Goal: Information Seeking & Learning: Learn about a topic

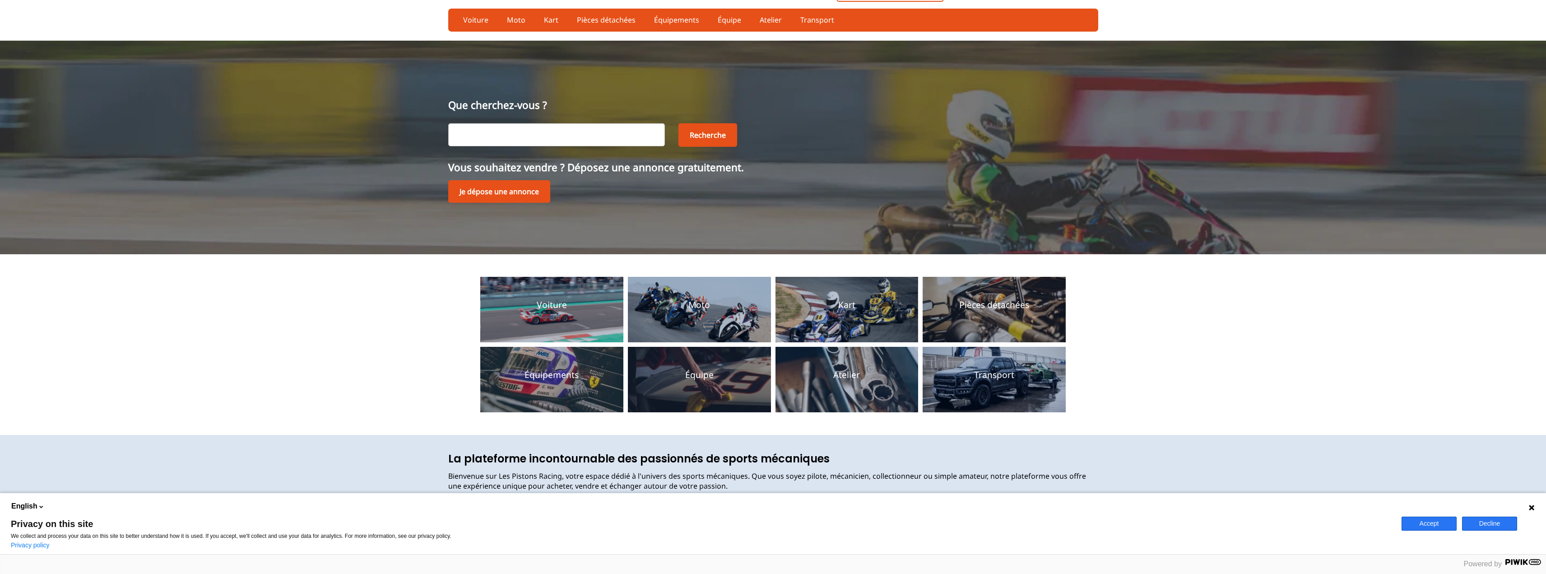
scroll to position [90, 0]
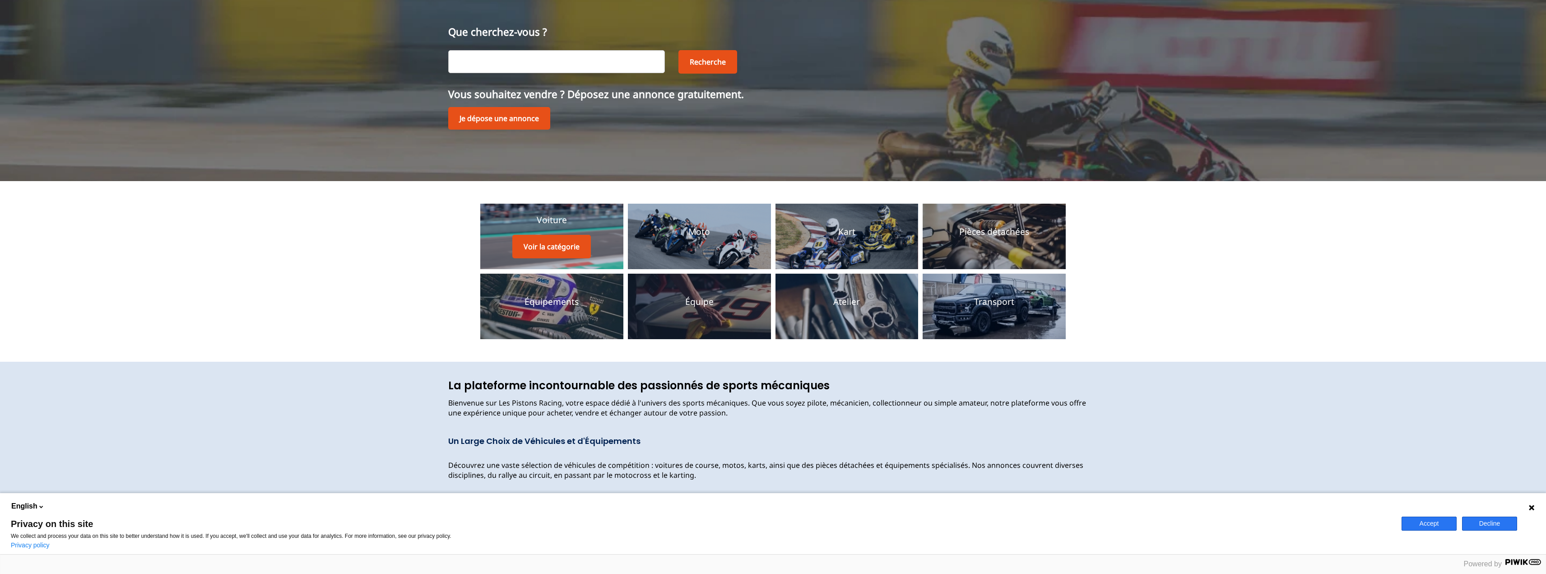
click at [537, 227] on div "Voiture Voir la catégorie" at bounding box center [551, 236] width 79 height 44
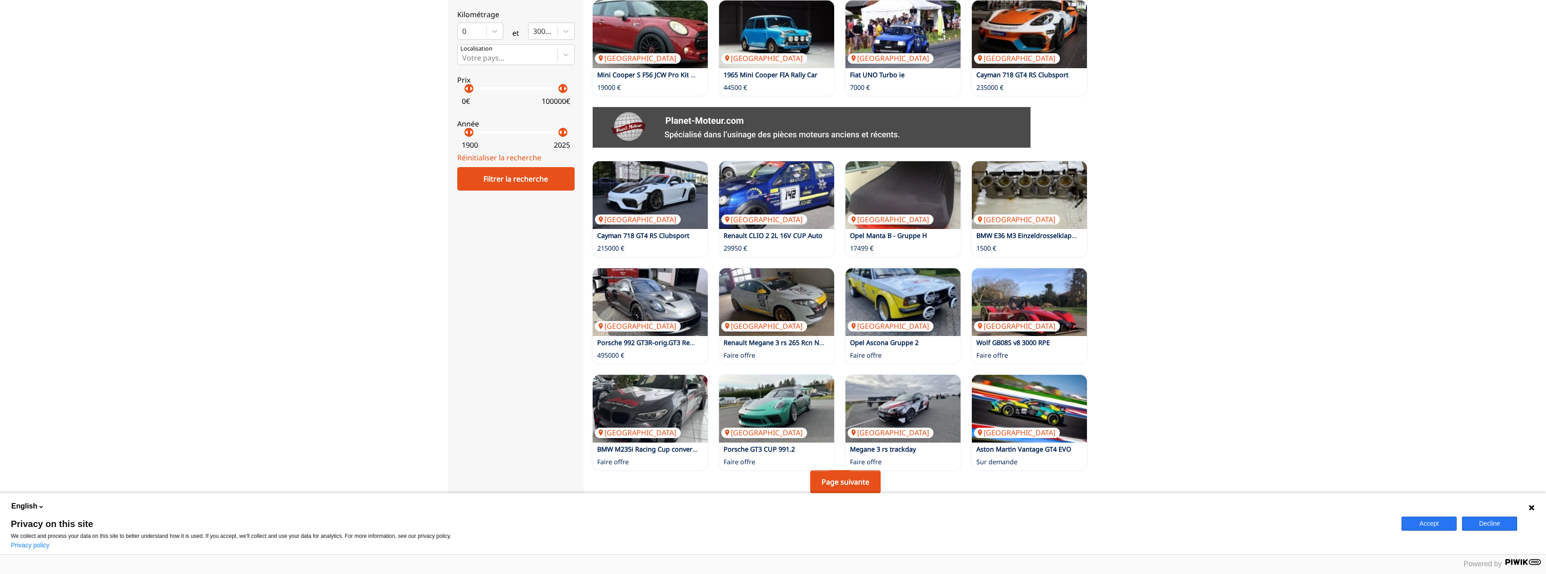
scroll to position [406, 0]
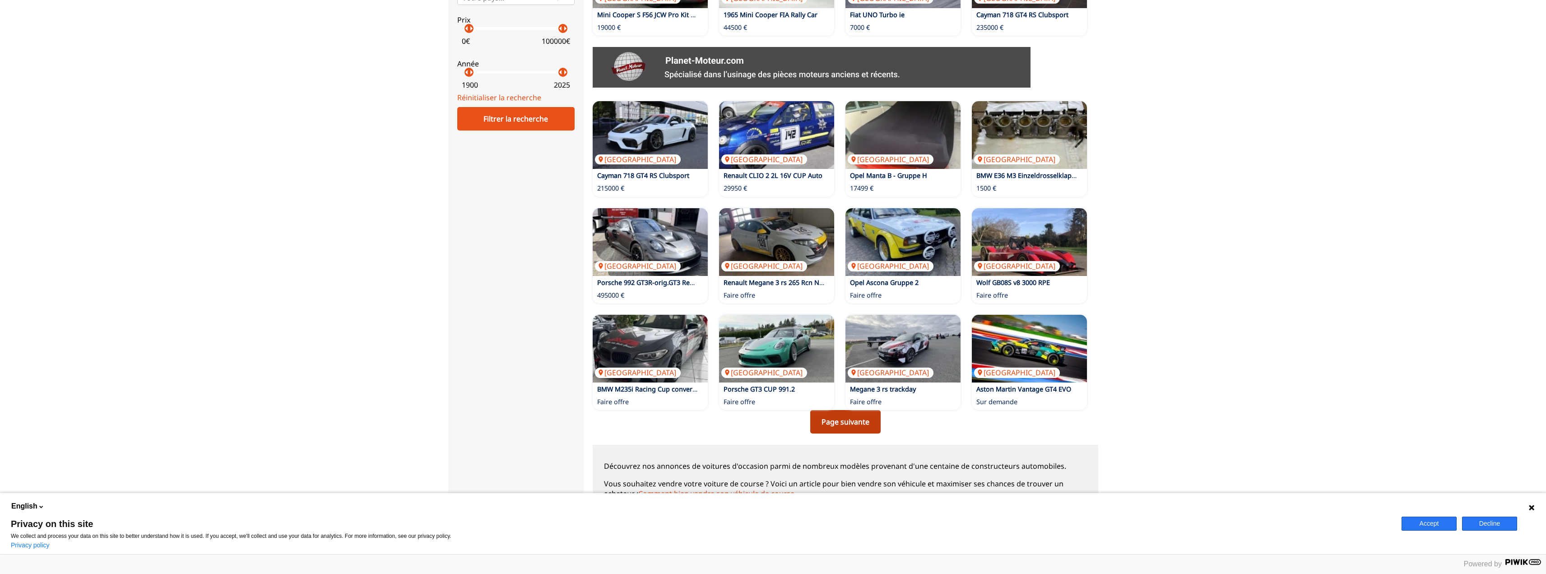
click at [832, 424] on link "Page suivante" at bounding box center [845, 421] width 70 height 23
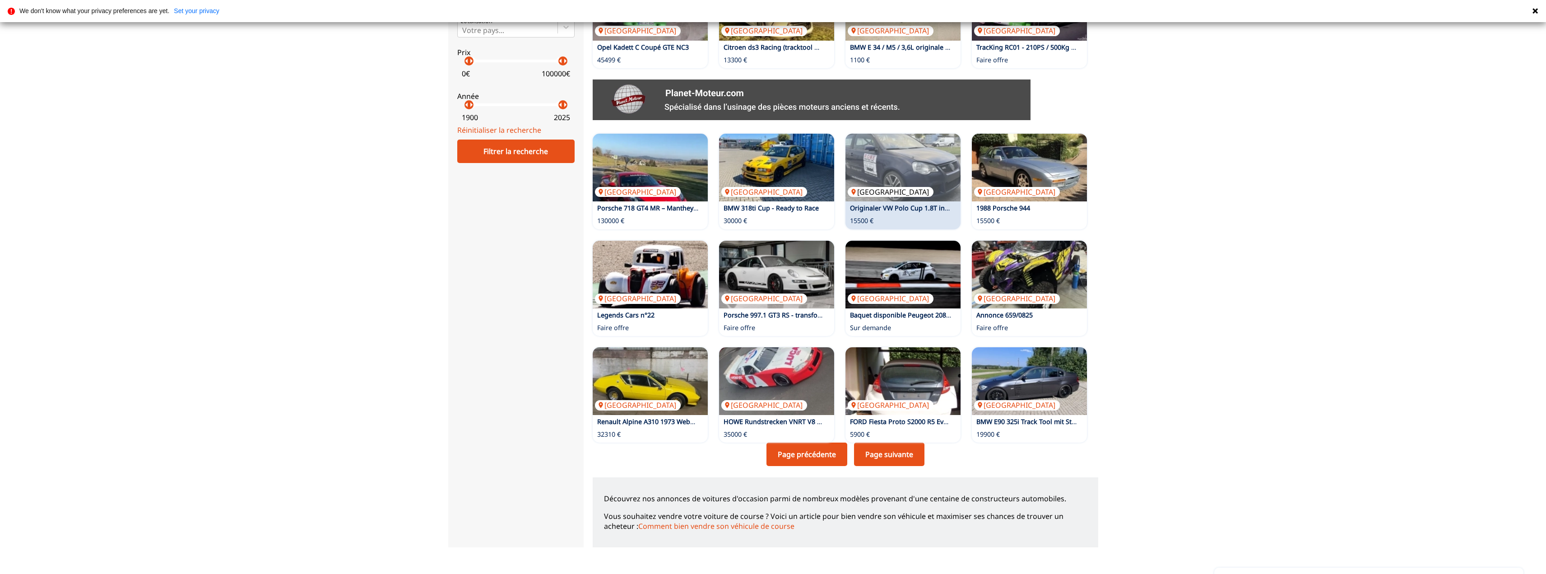
scroll to position [406, 0]
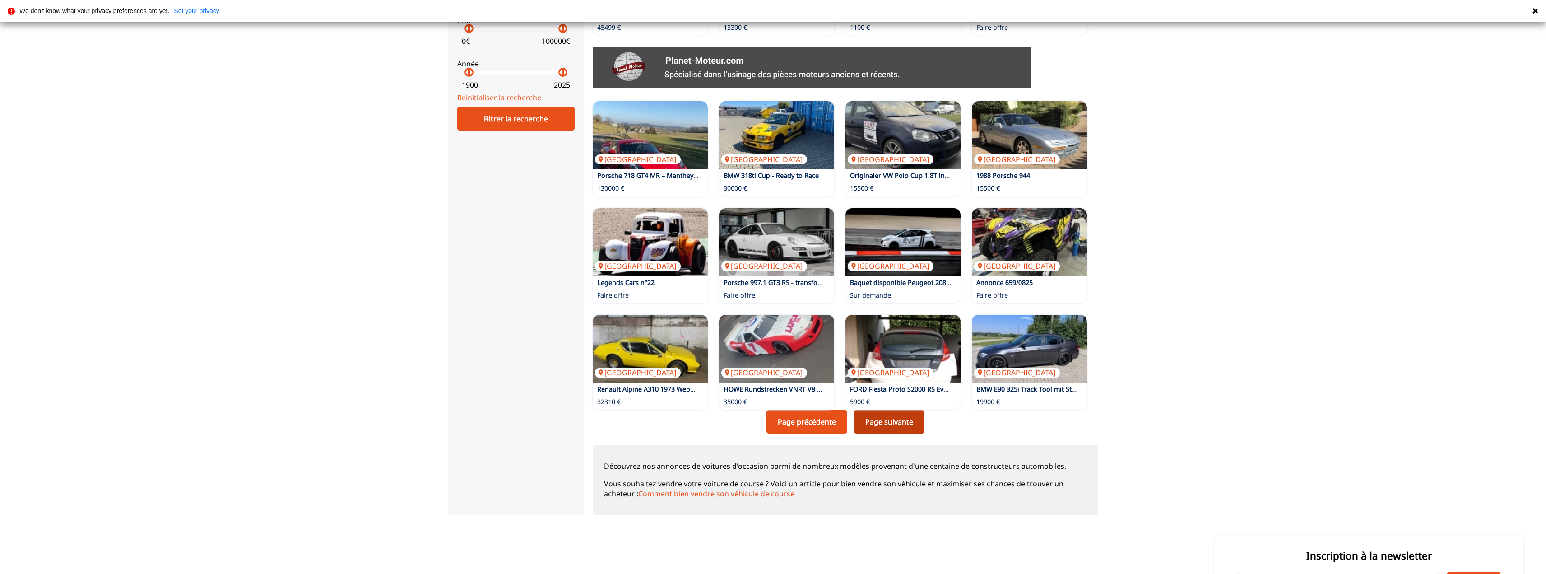
click at [887, 422] on link "Page suivante" at bounding box center [889, 421] width 70 height 23
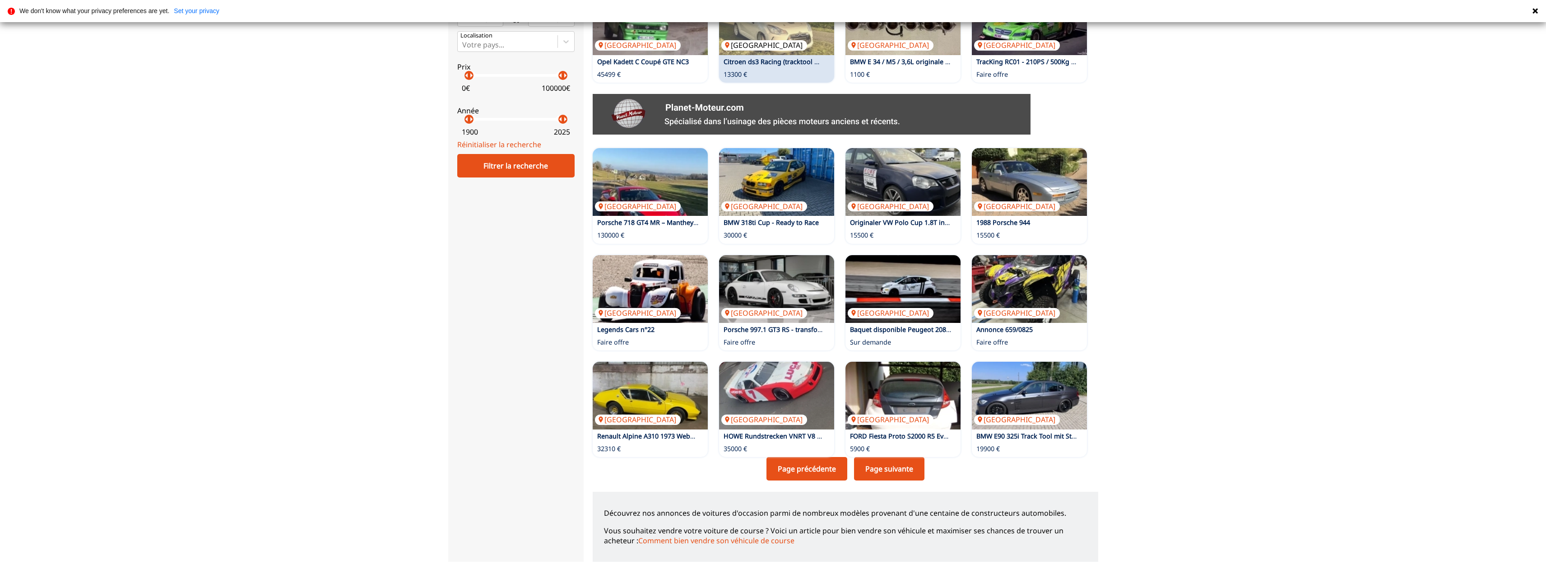
scroll to position [406, 0]
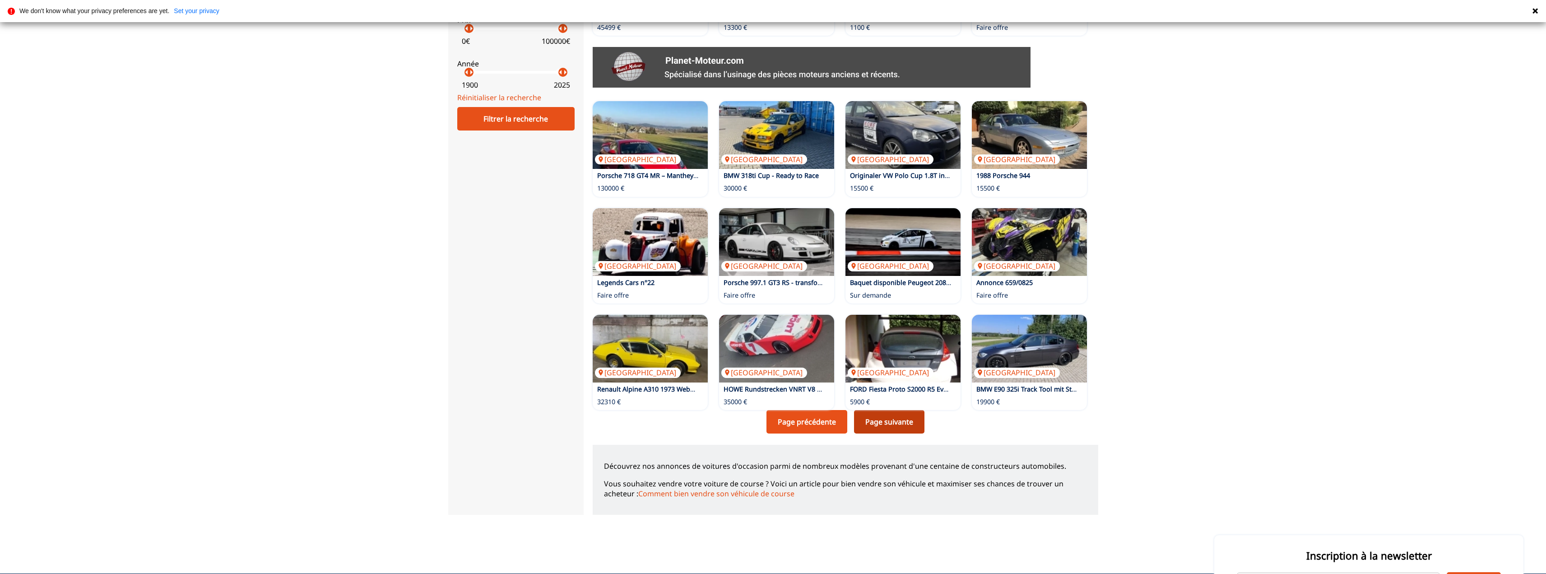
click at [887, 423] on link "Page suivante" at bounding box center [889, 421] width 70 height 23
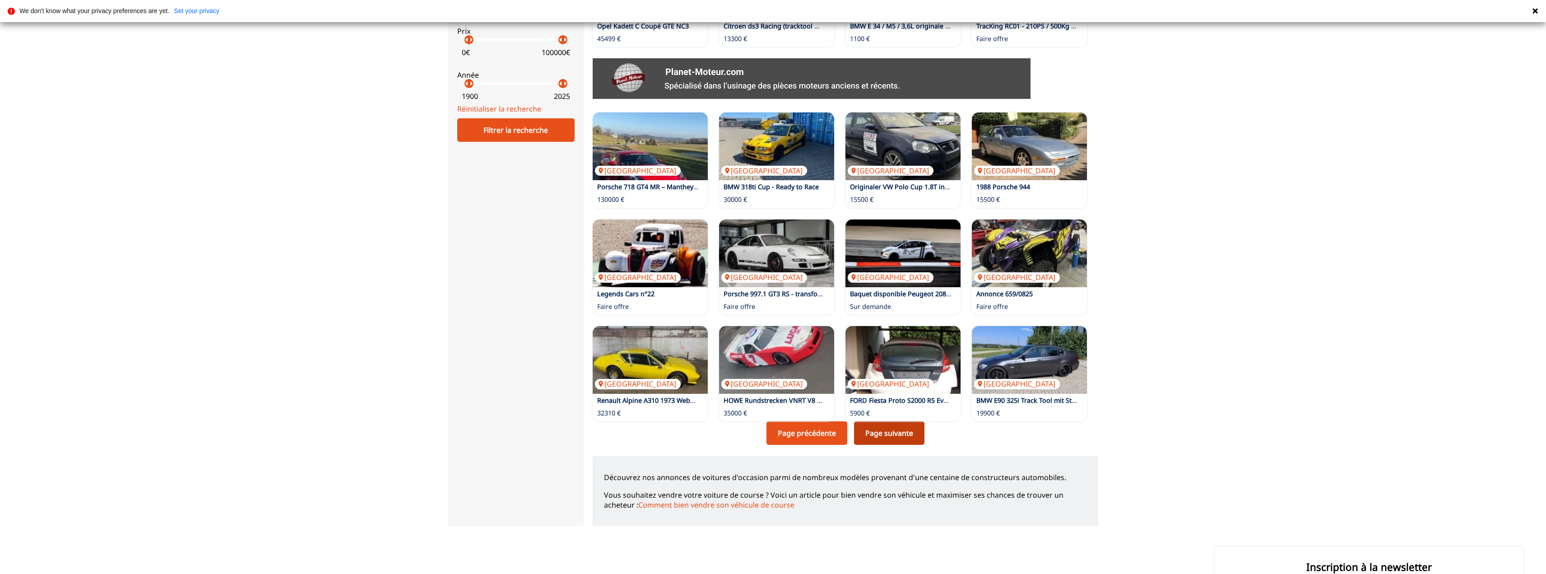
scroll to position [406, 0]
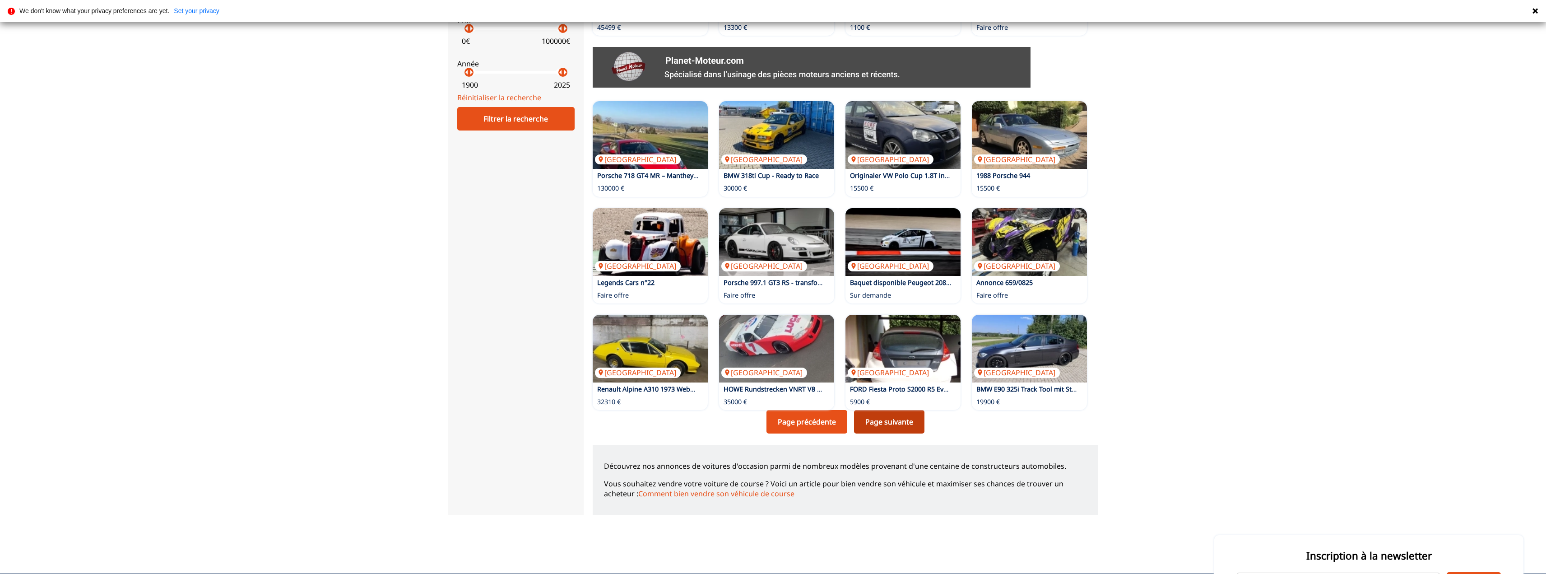
click at [881, 424] on link "Page suivante" at bounding box center [889, 421] width 70 height 23
click at [840, 420] on link "Page précédente" at bounding box center [806, 421] width 81 height 23
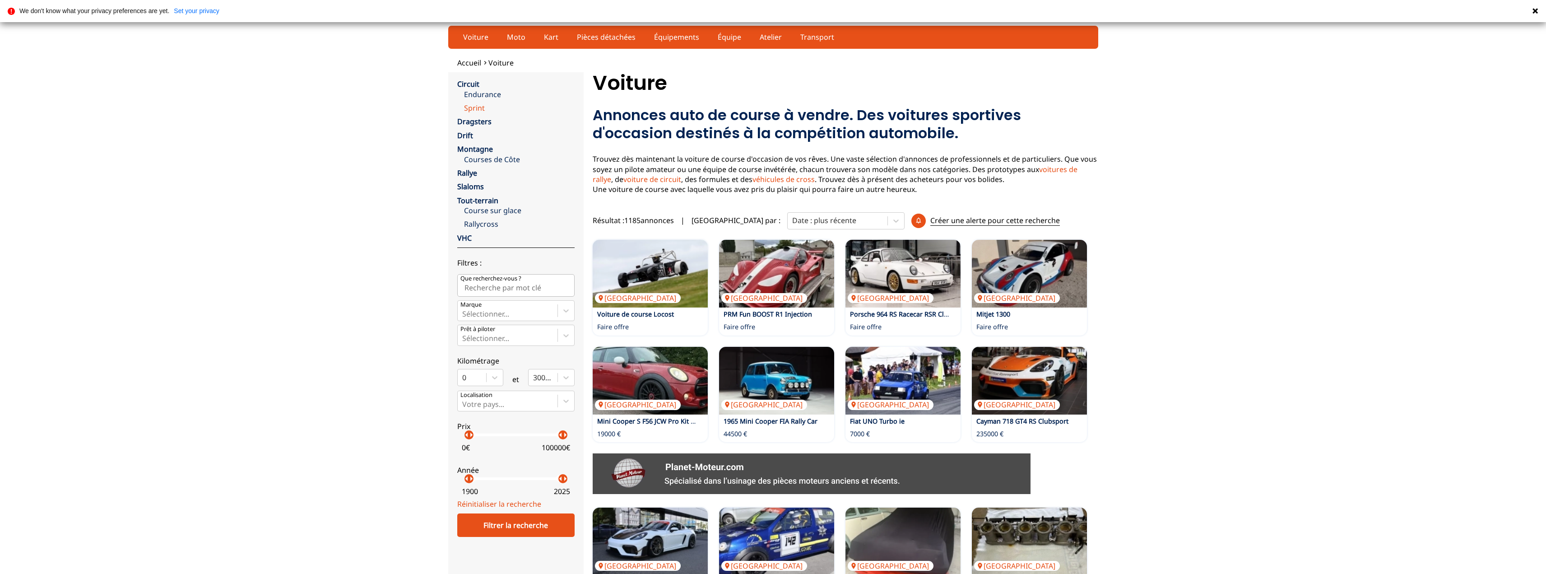
click at [470, 109] on link "Sprint" at bounding box center [519, 108] width 111 height 10
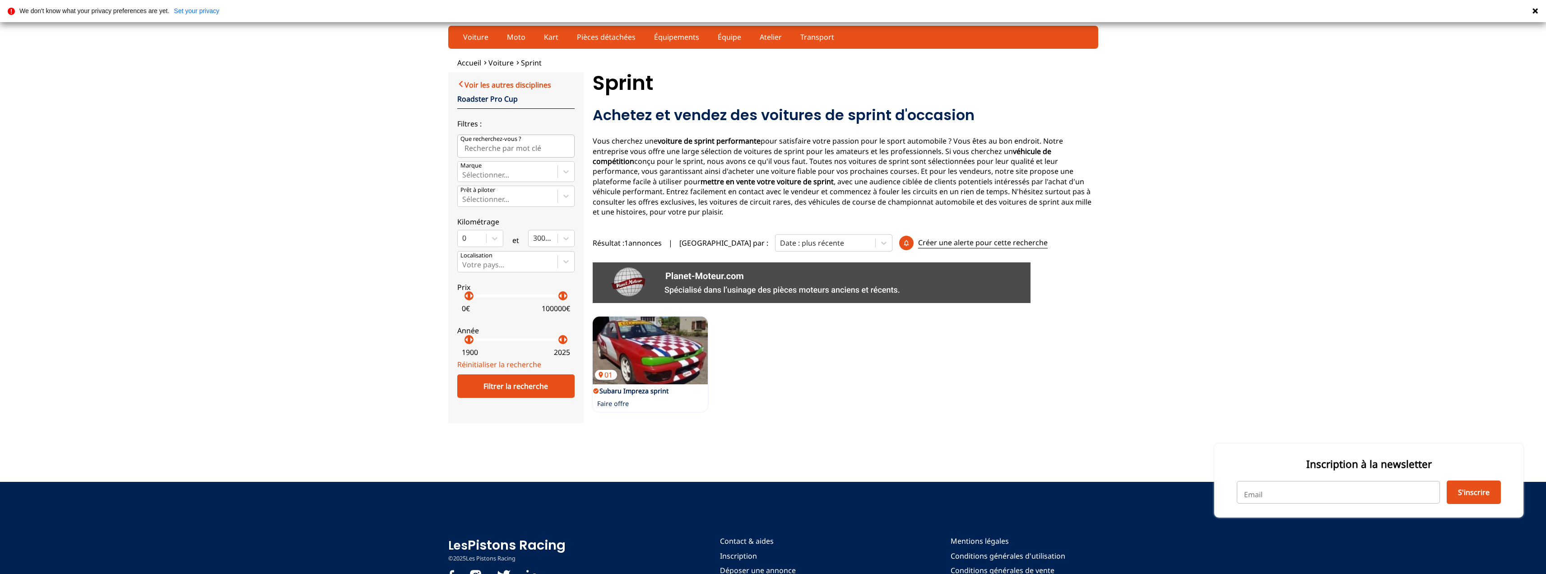
click at [459, 82] on link "Voir les autres disciplines" at bounding box center [504, 84] width 94 height 11
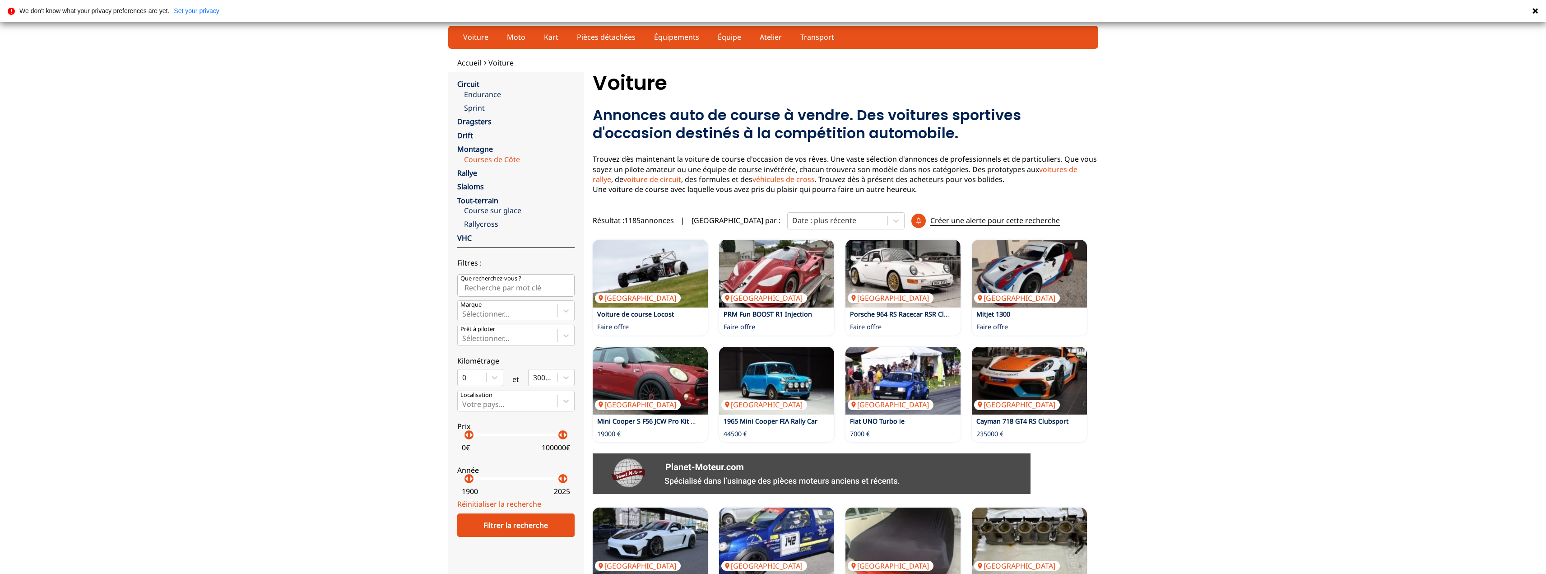
click at [483, 160] on link "Courses de Côte" at bounding box center [519, 159] width 111 height 10
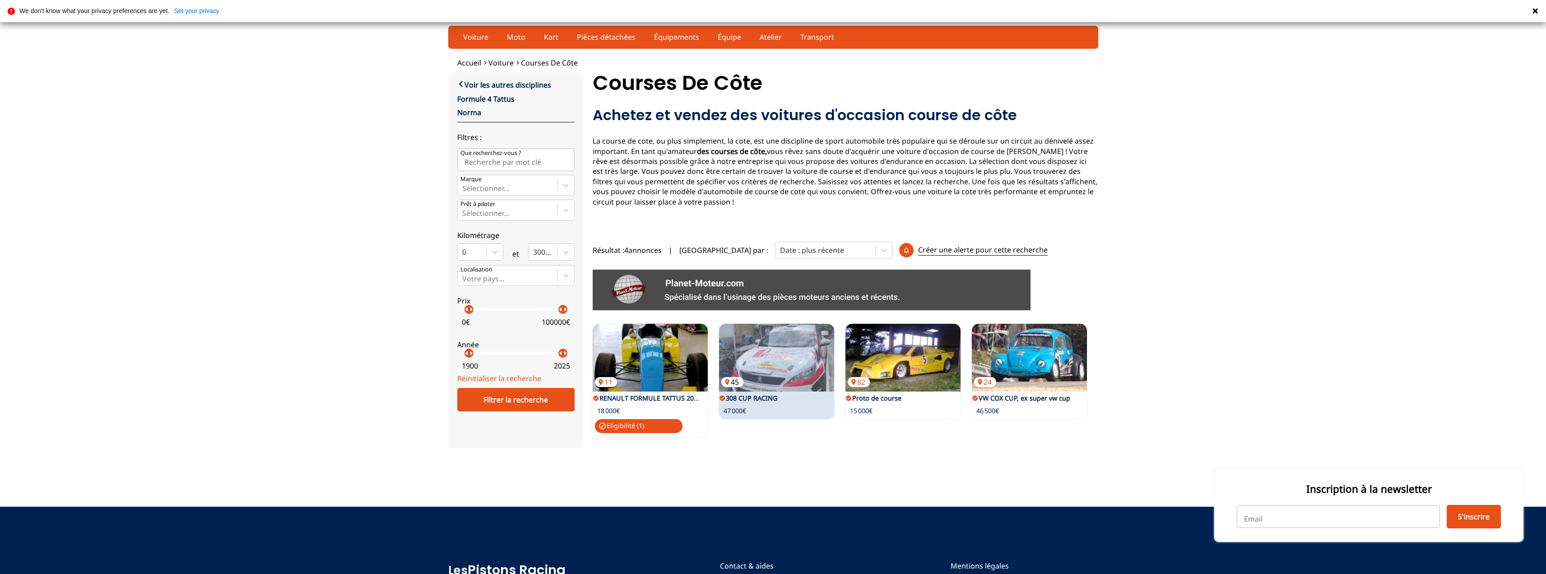
click at [775, 358] on img at bounding box center [776, 358] width 115 height 68
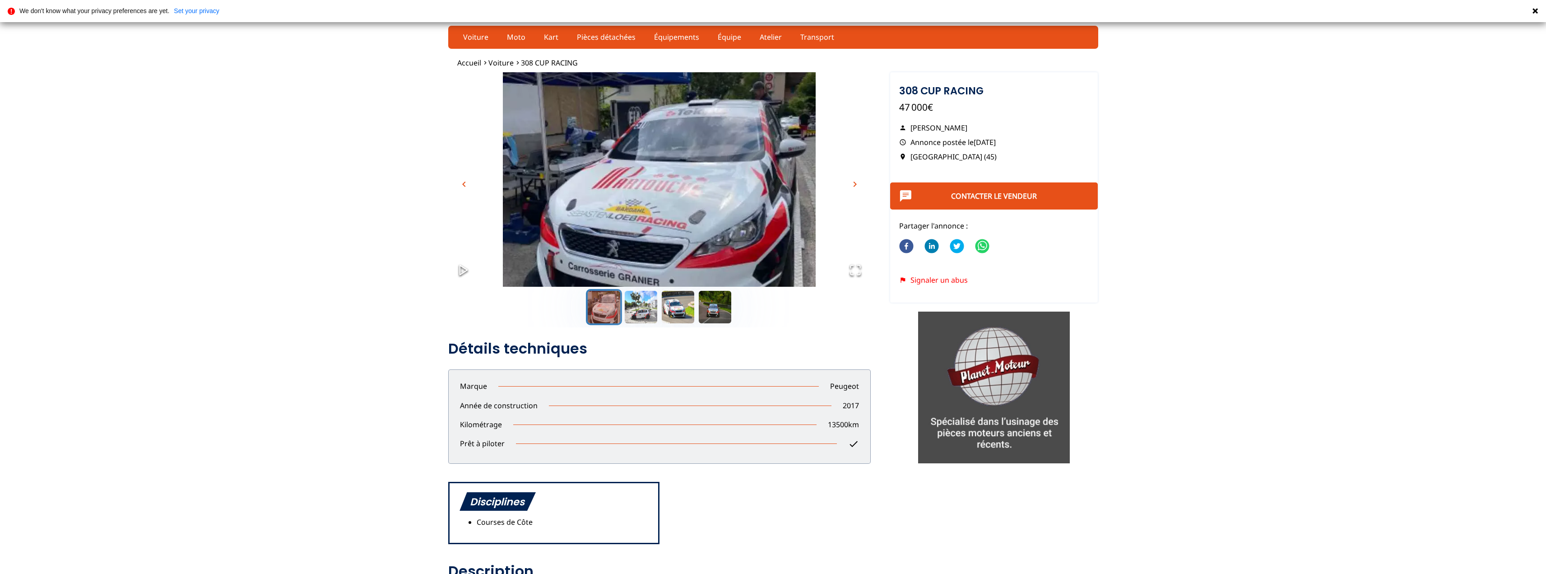
click at [852, 188] on span "chevron_right" at bounding box center [854, 184] width 11 height 11
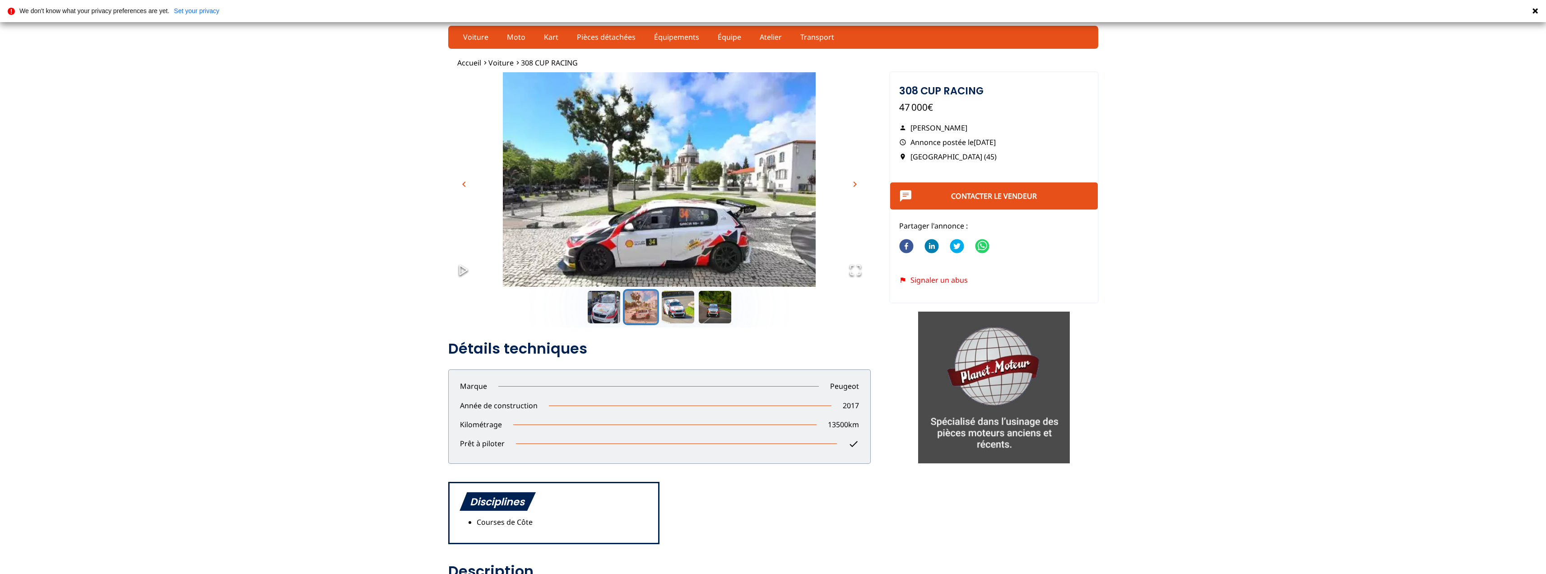
click at [852, 188] on span "chevron_right" at bounding box center [854, 184] width 11 height 11
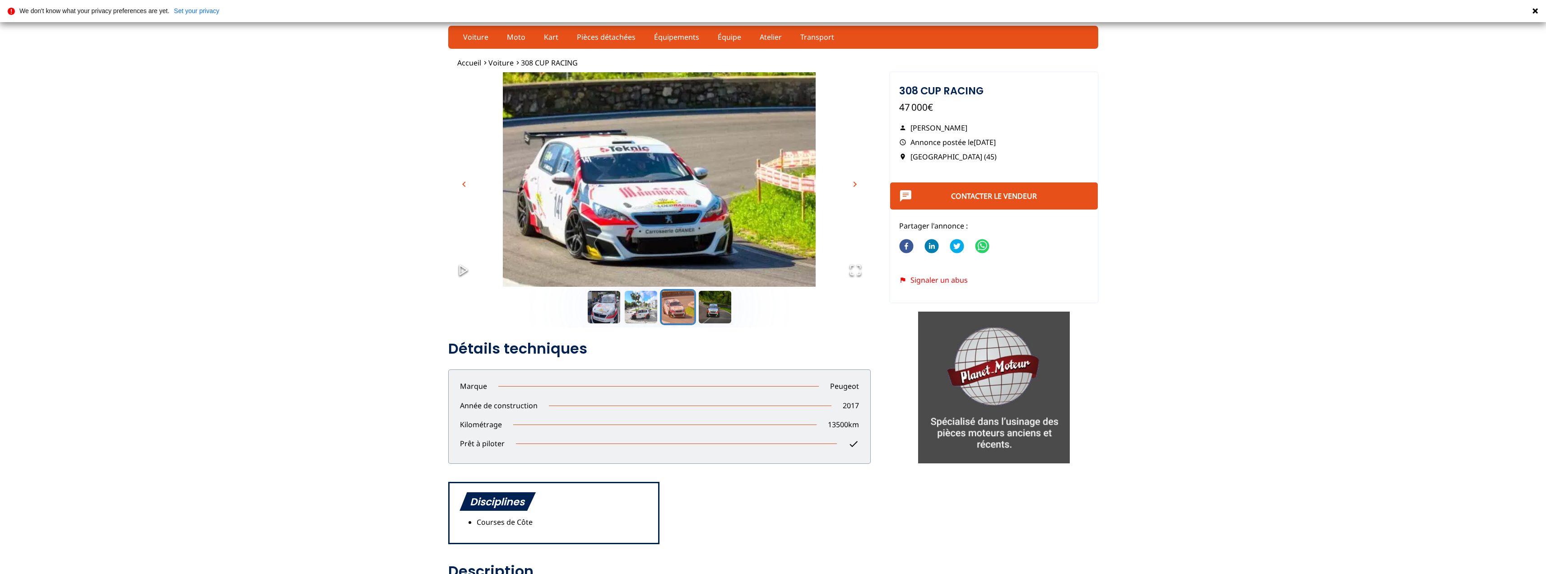
click at [852, 188] on span "chevron_right" at bounding box center [854, 184] width 11 height 11
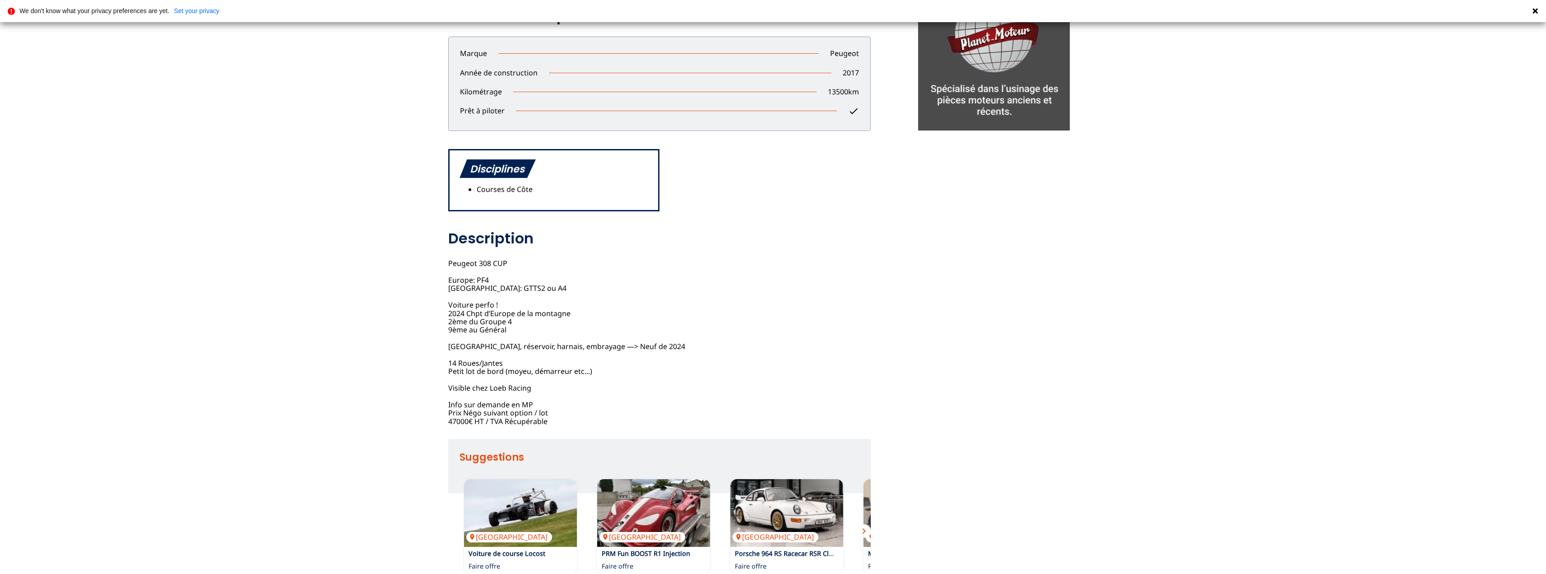
scroll to position [361, 0]
